Goal: Task Accomplishment & Management: Understand process/instructions

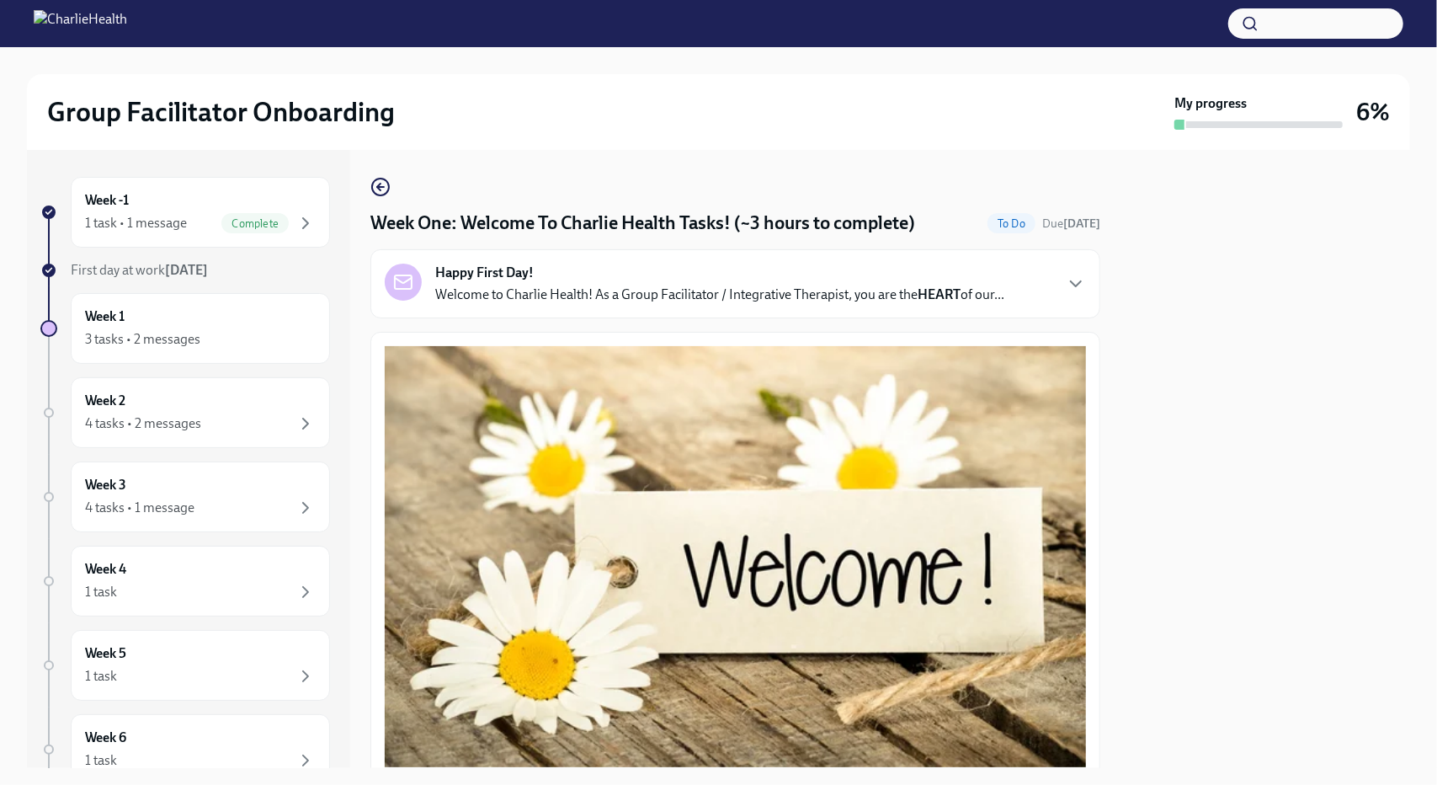
scroll to position [2196, 0]
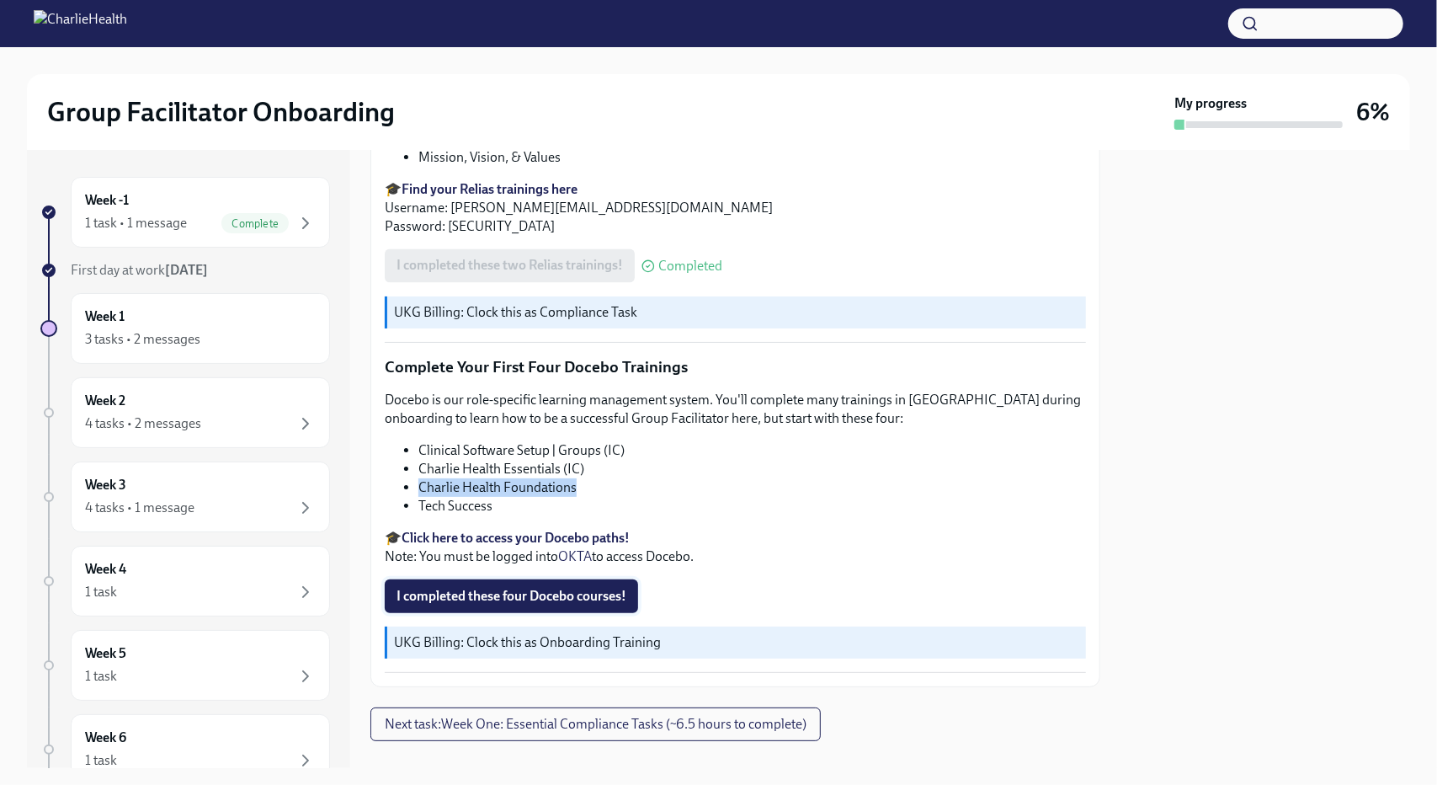
click at [502, 588] on span "I completed these four Docebo courses!" at bounding box center [512, 596] width 230 height 17
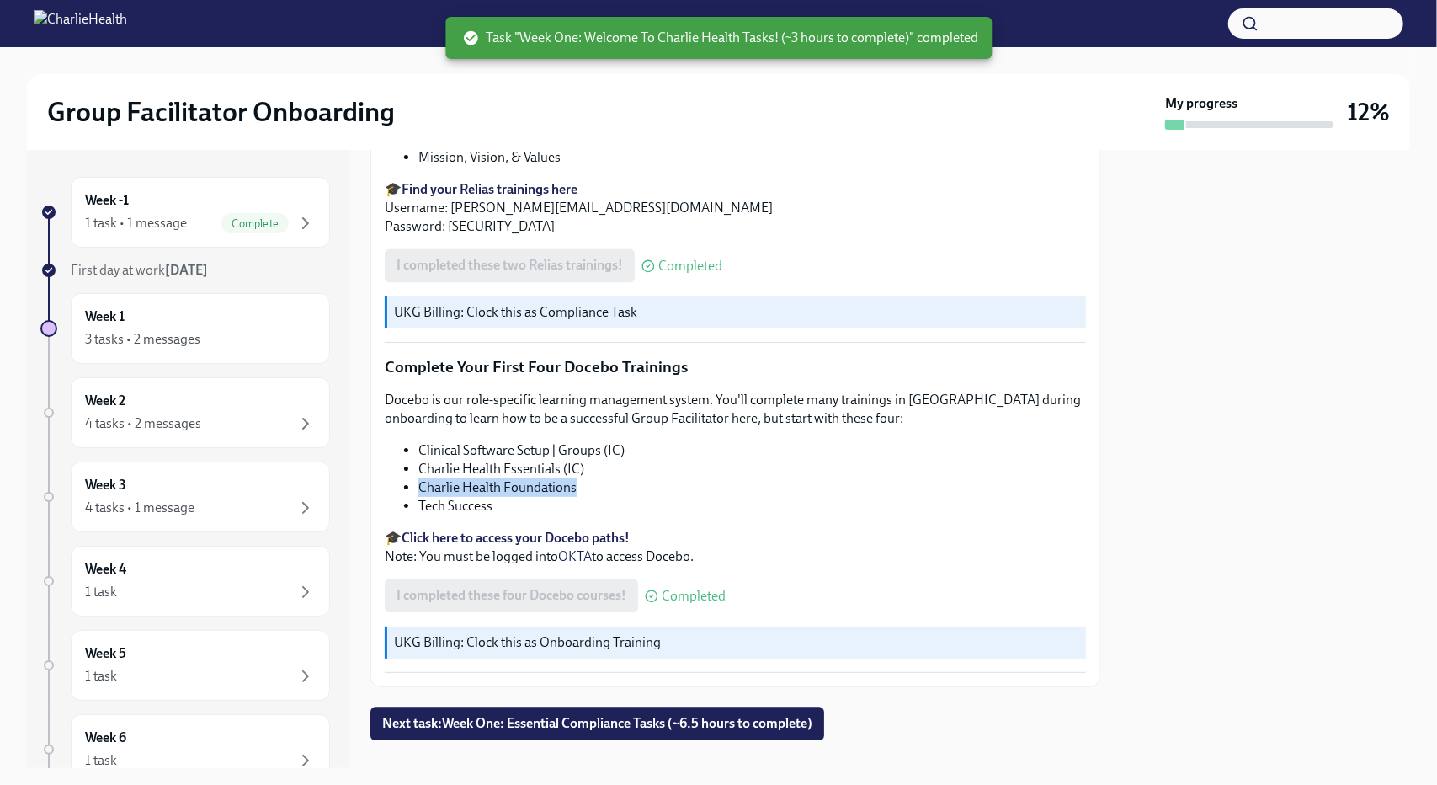
scroll to position [2197, 0]
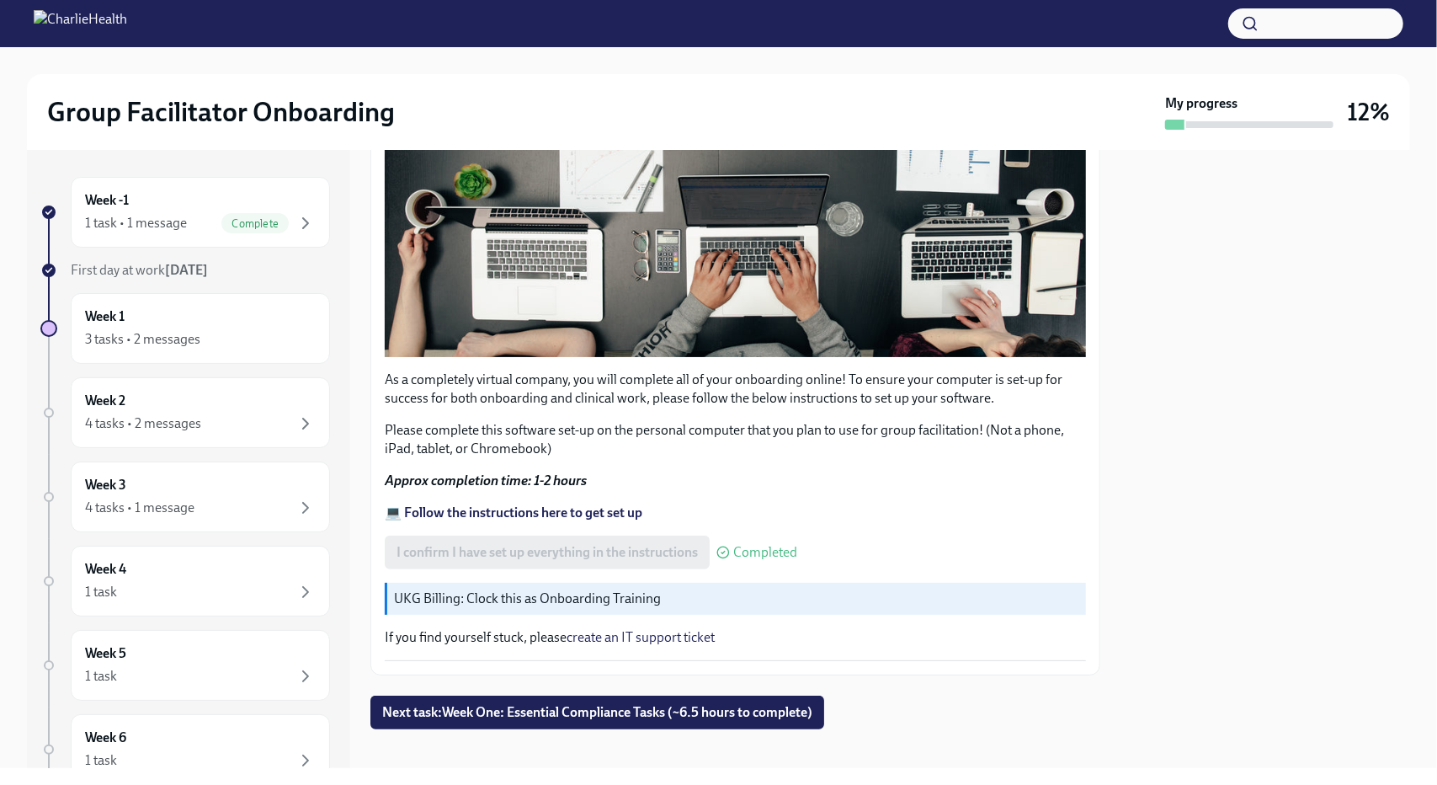
scroll to position [443, 0]
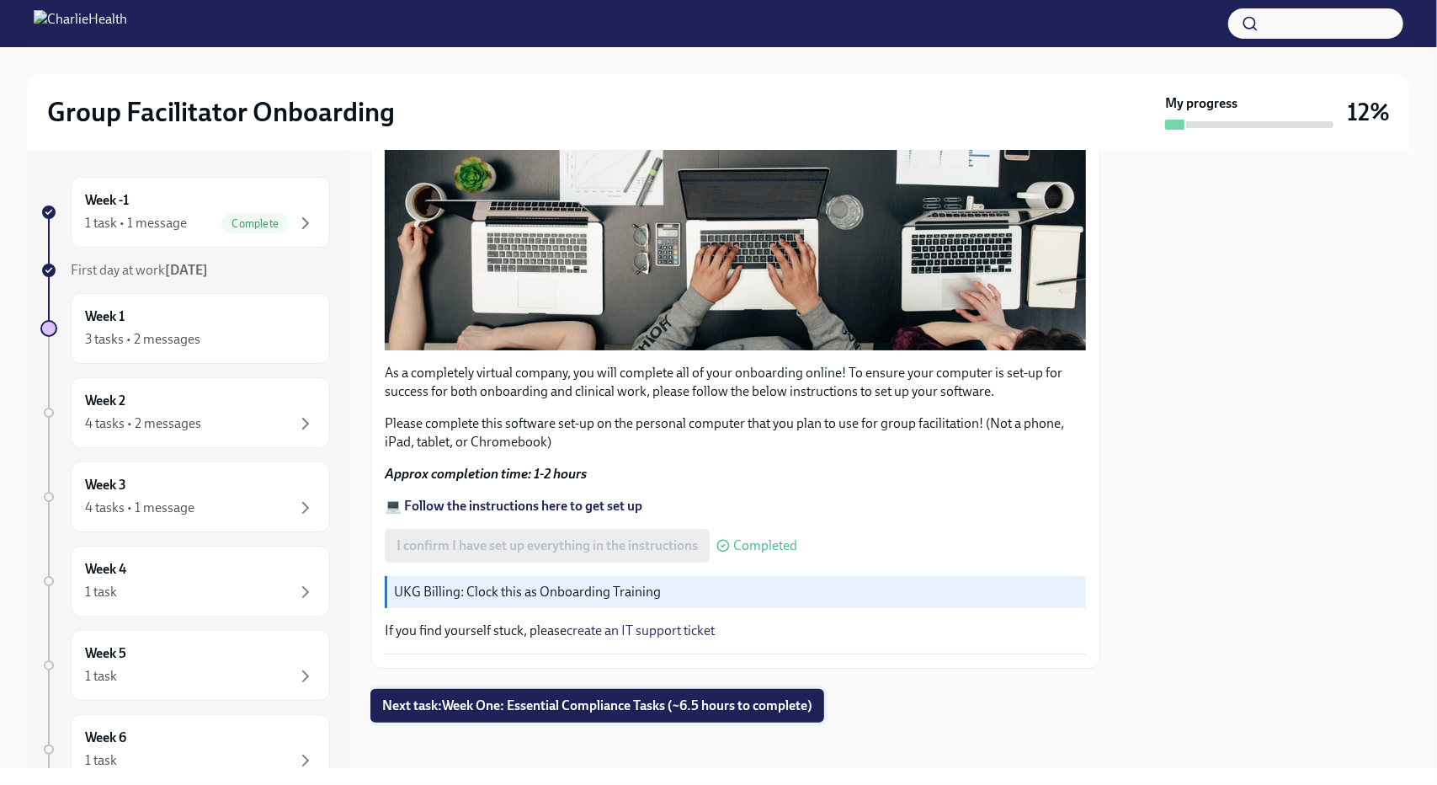
click at [693, 697] on span "Next task : Week One: Essential Compliance Tasks (~6.5 hours to complete)" at bounding box center [597, 705] width 430 height 17
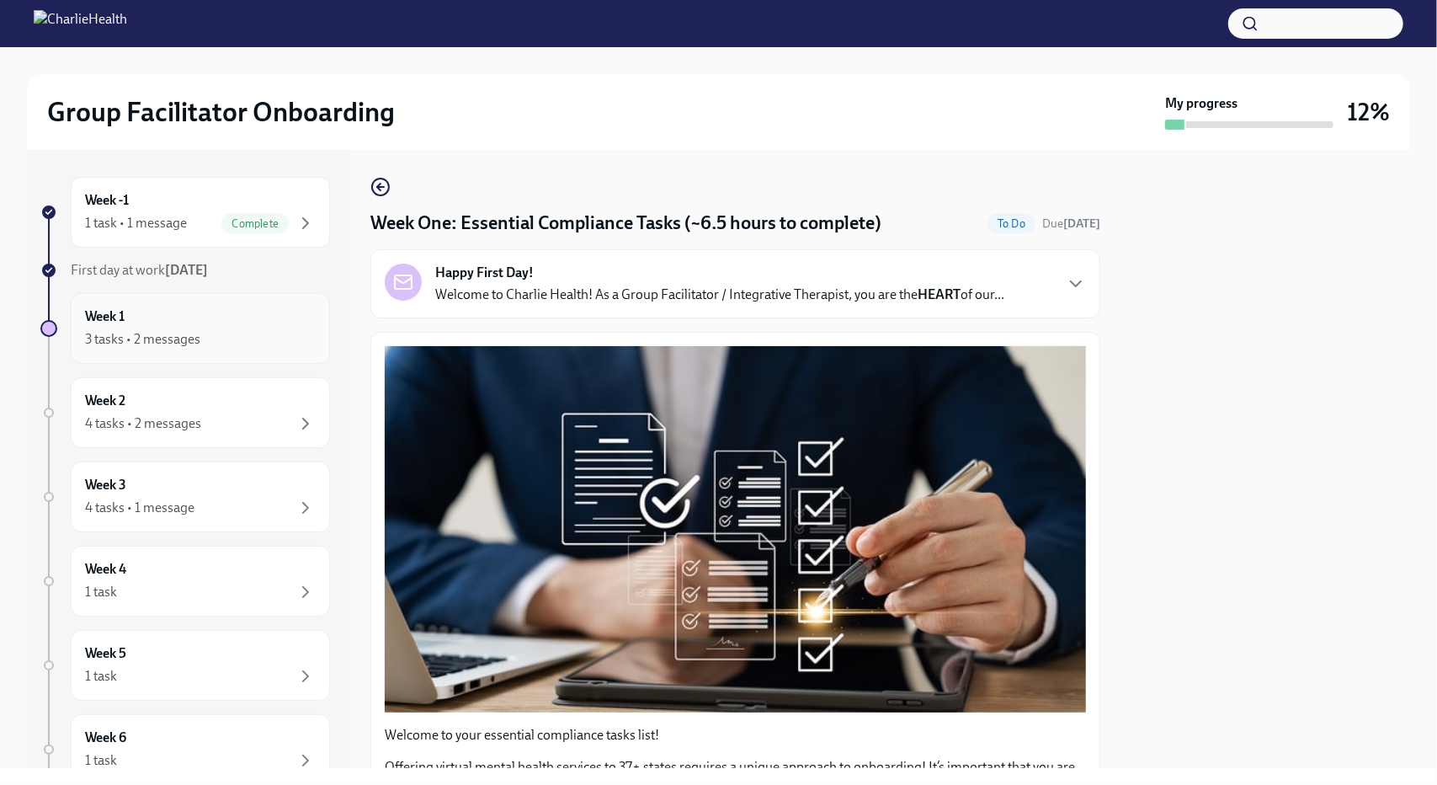
click at [160, 323] on div "Week 1 3 tasks • 2 messages" at bounding box center [200, 328] width 231 height 42
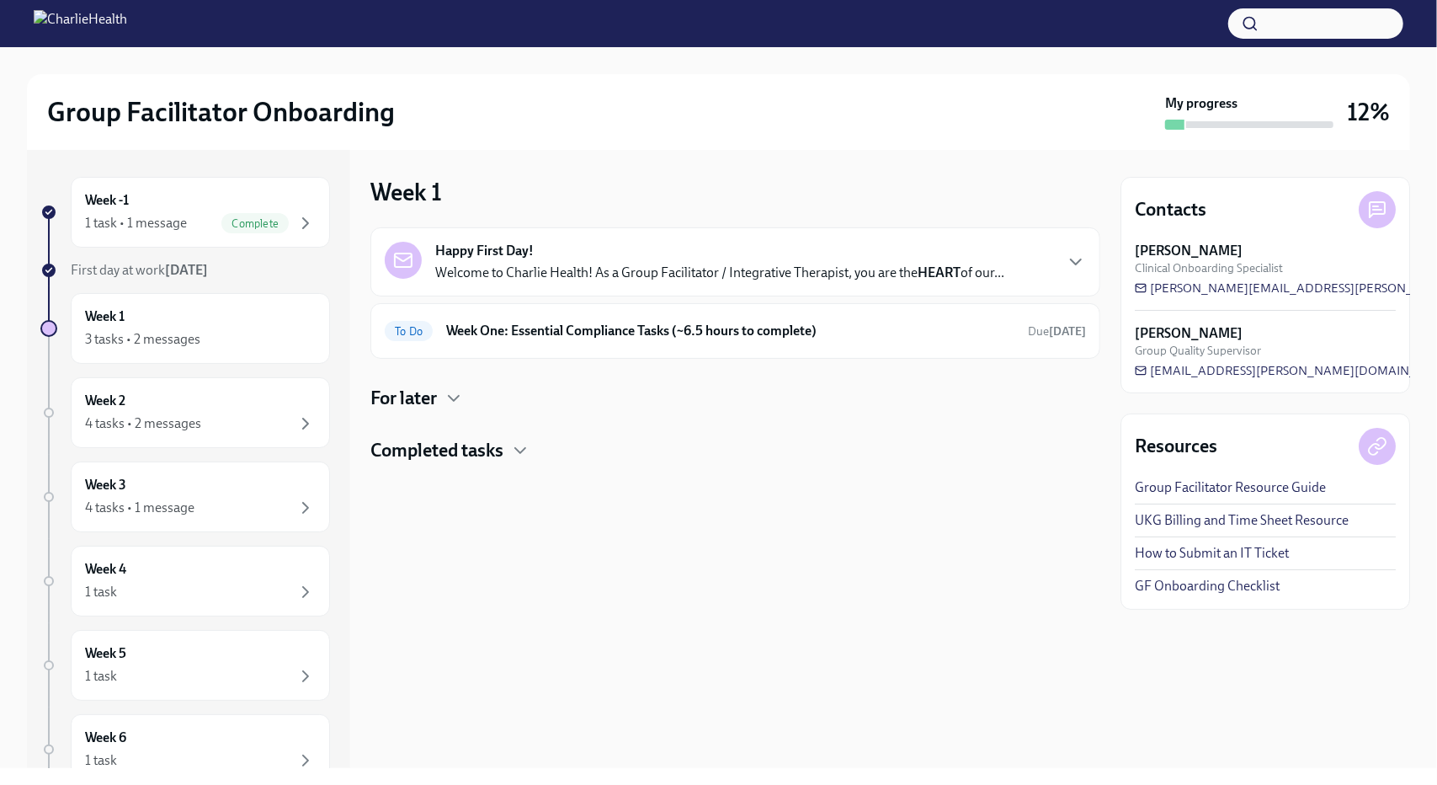
click at [398, 461] on h4 "Completed tasks" at bounding box center [436, 450] width 133 height 25
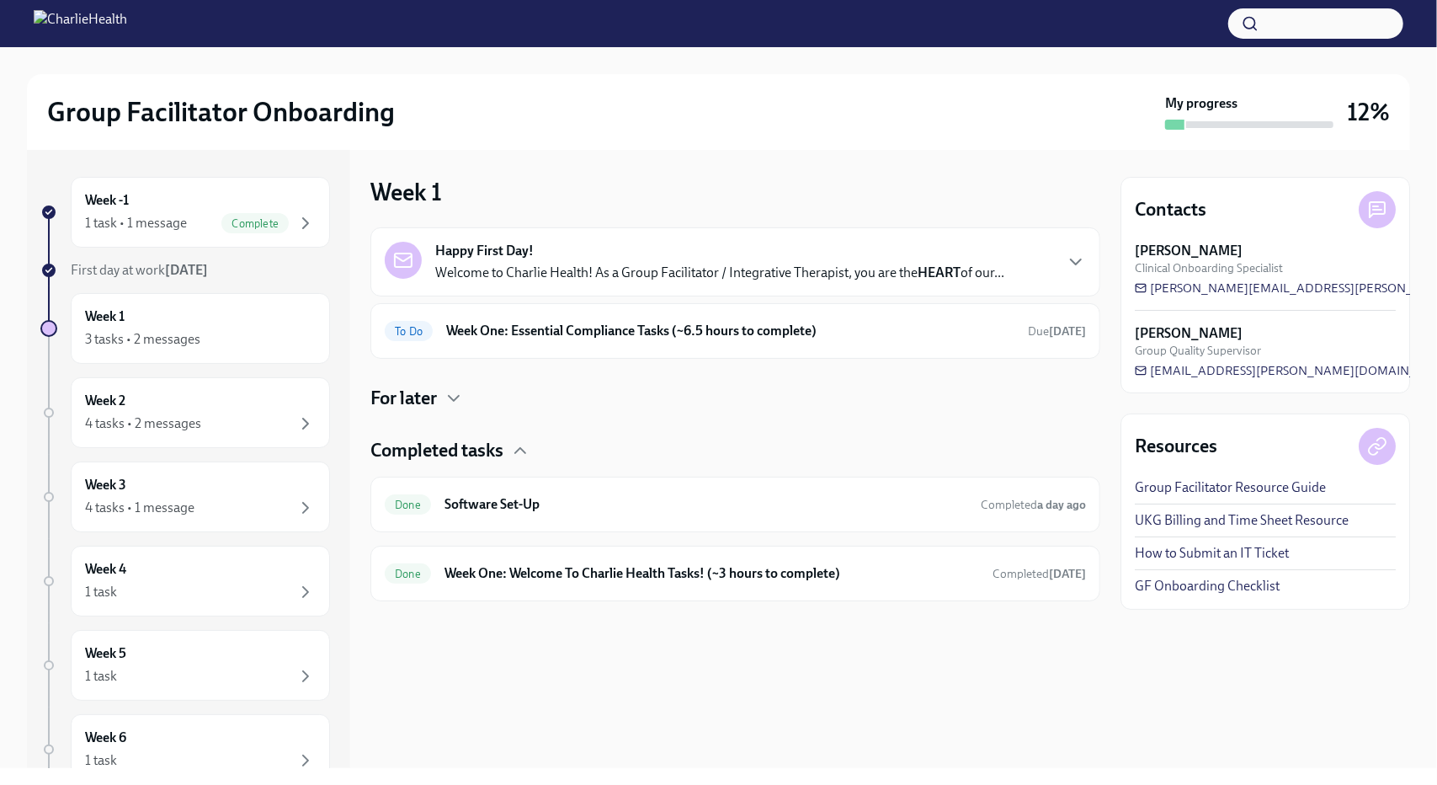
click at [1197, 518] on link "UKG Billing and Time Sheet Resource" at bounding box center [1242, 520] width 214 height 19
click at [766, 70] on div at bounding box center [718, 60] width 1383 height 27
